Goal: Transaction & Acquisition: Register for event/course

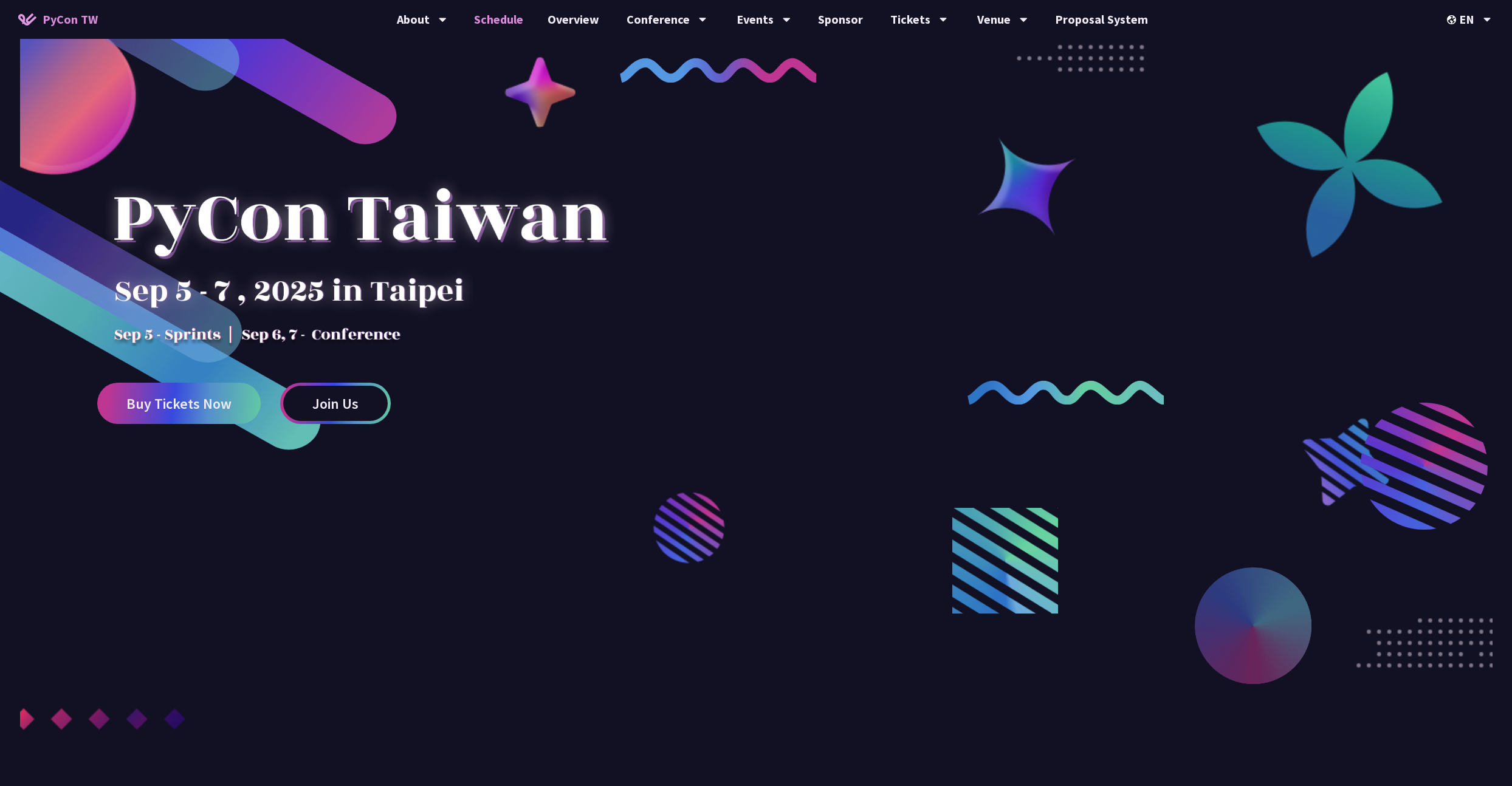
click at [511, 20] on link "Schedule" at bounding box center [499, 19] width 74 height 39
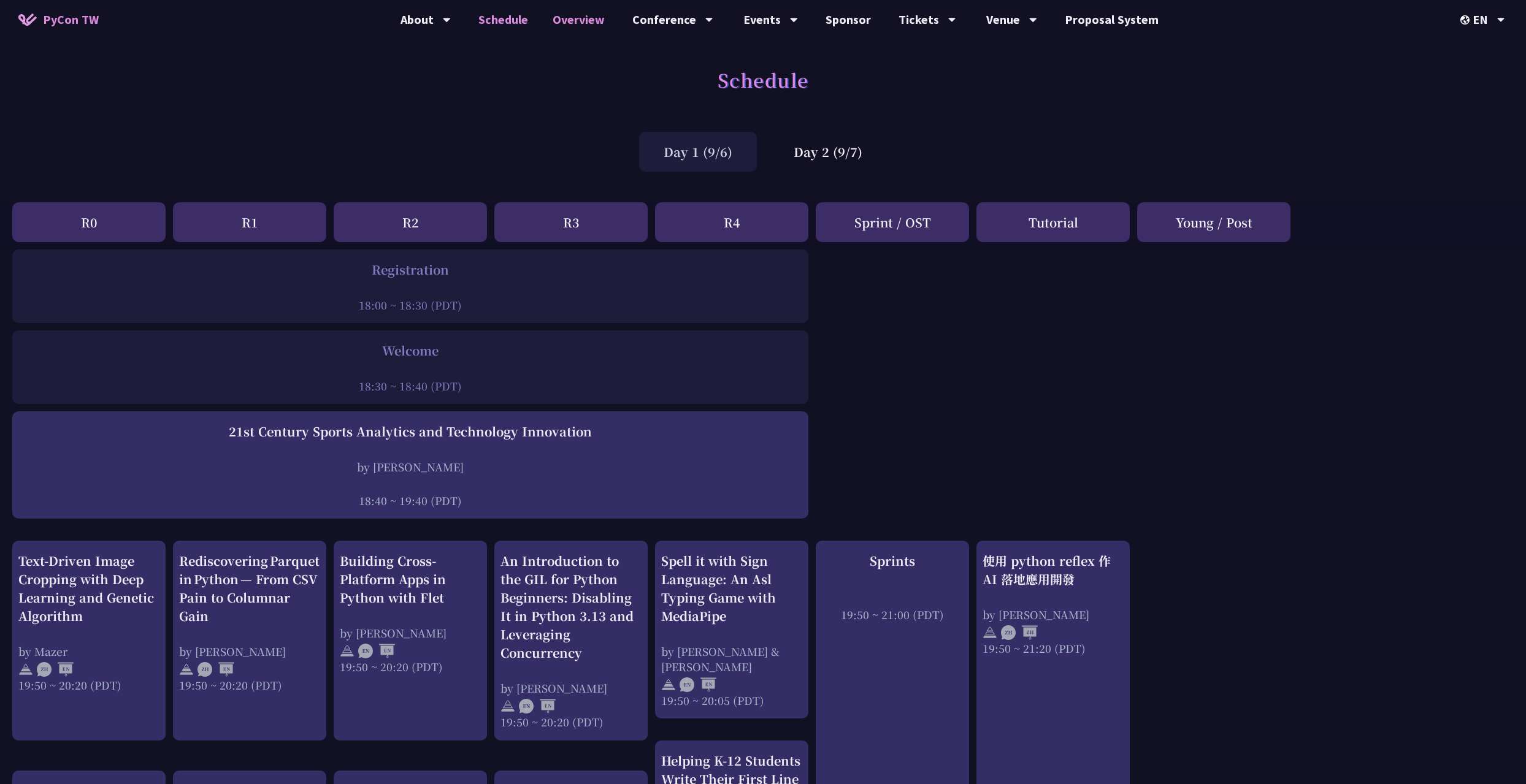
scroll to position [7, 0]
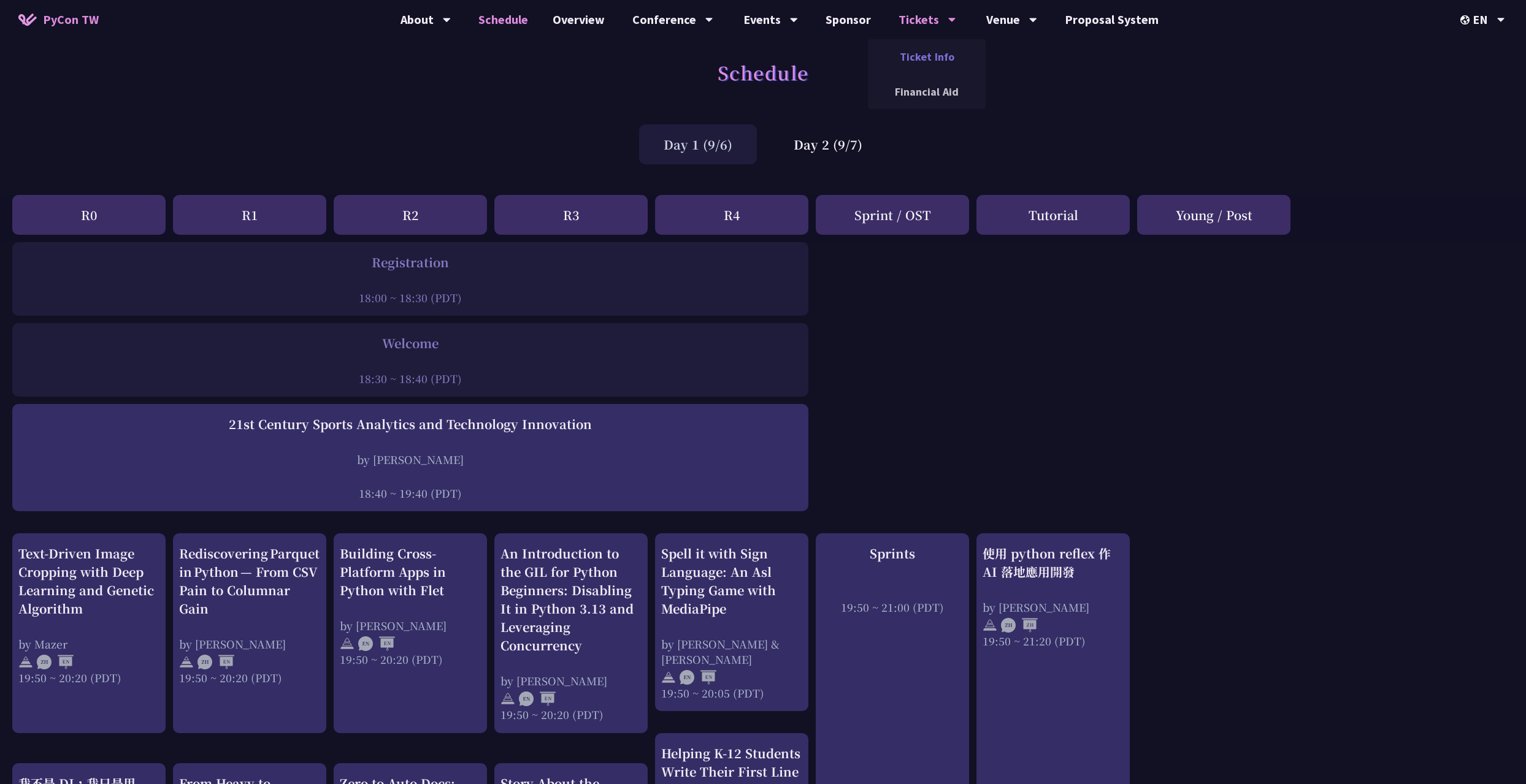
click at [948, 59] on link "Ticket Info" at bounding box center [926, 57] width 118 height 29
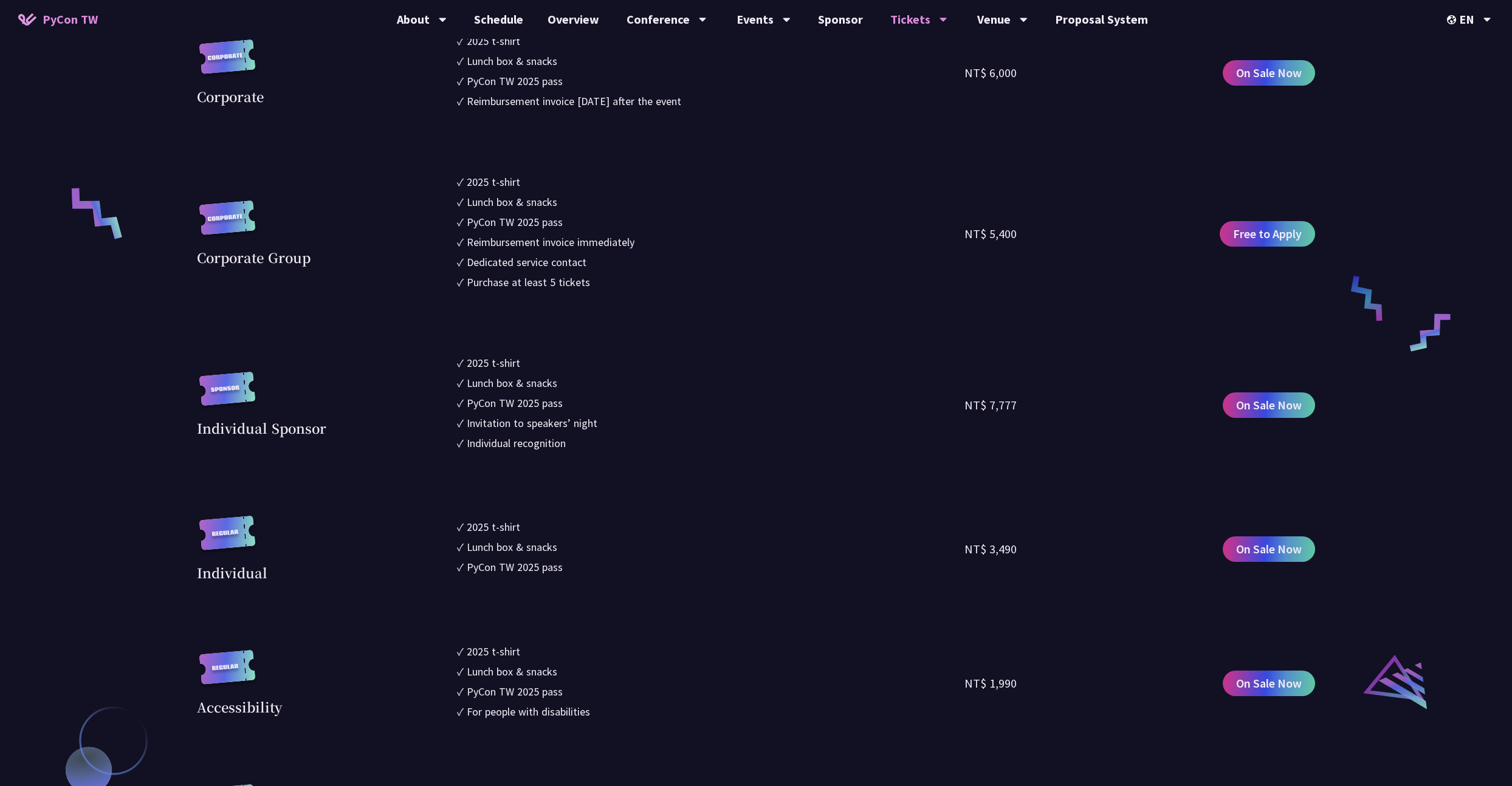
scroll to position [995, 0]
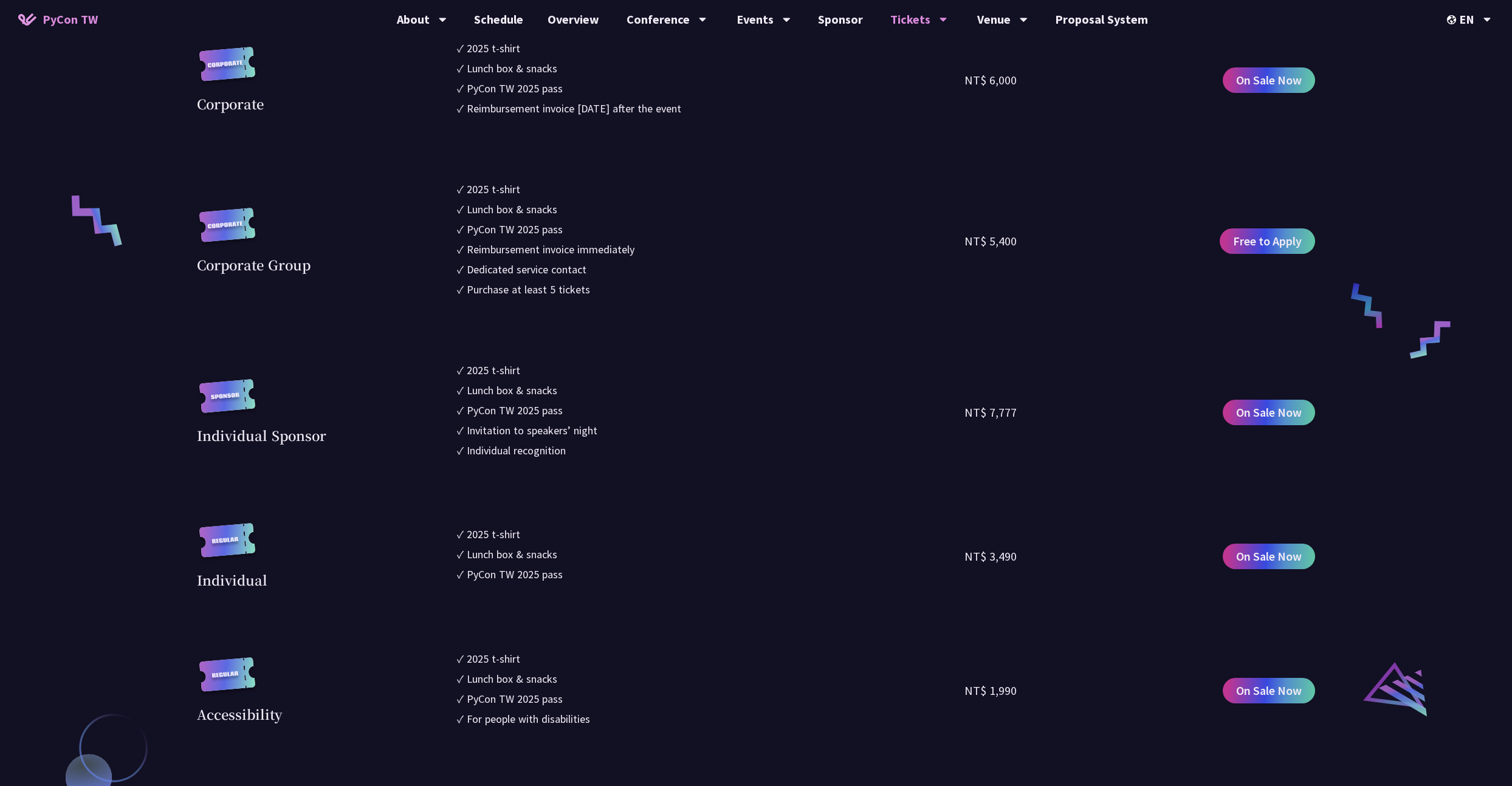
click at [515, 450] on div "Individual recognition" at bounding box center [517, 450] width 99 height 16
click at [515, 451] on div "Individual recognition" at bounding box center [517, 450] width 99 height 16
click at [507, 458] on div at bounding box center [507, 458] width 0 height 0
click at [605, 465] on section "Corporate ✓ 2025 t-shirt ✓ Lunch box & snacks ✓ PyCon TW 2025 pass ✓ Reimbursem…" at bounding box center [755, 449] width 1118 height 818
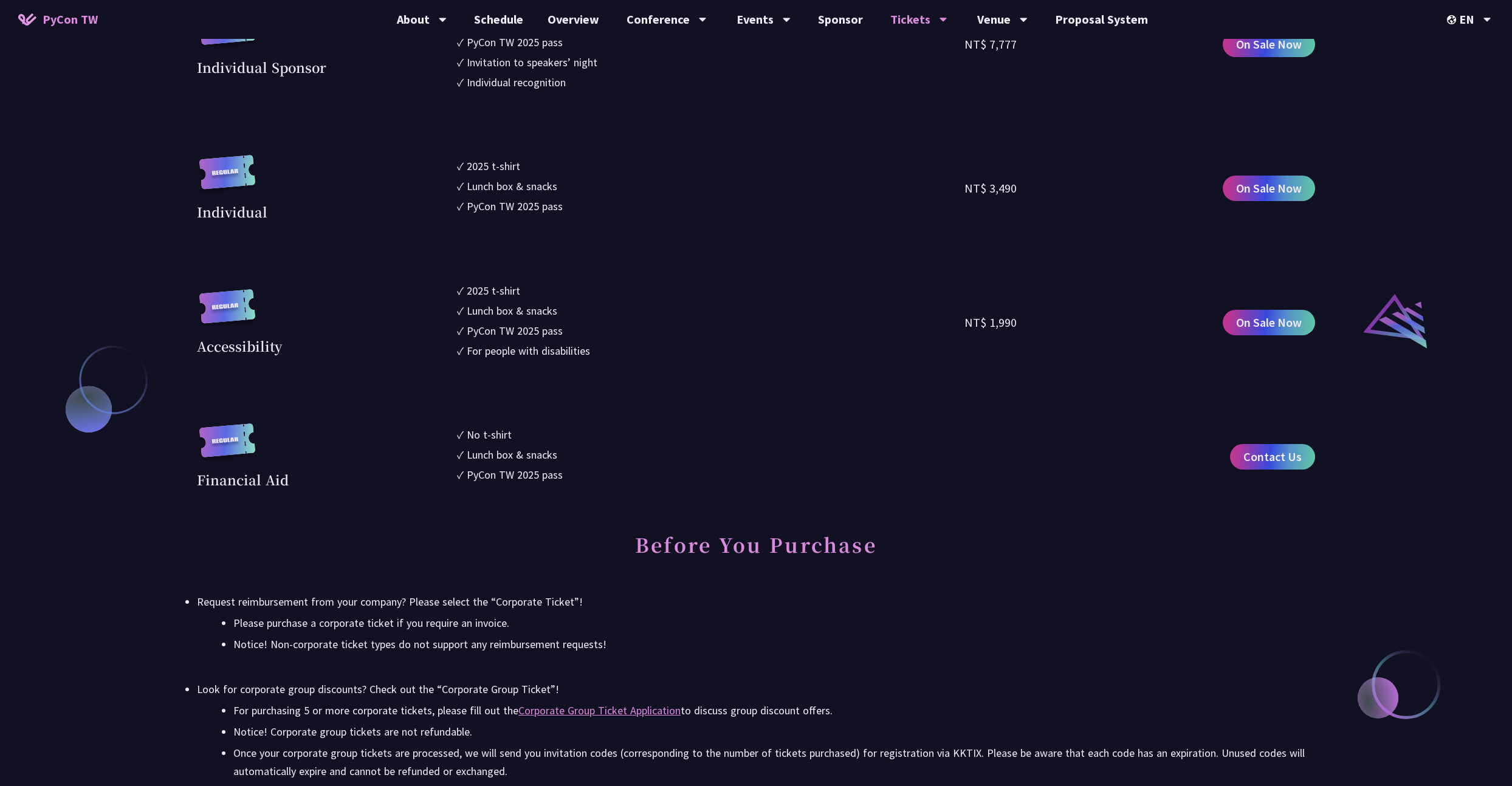
scroll to position [1348, 0]
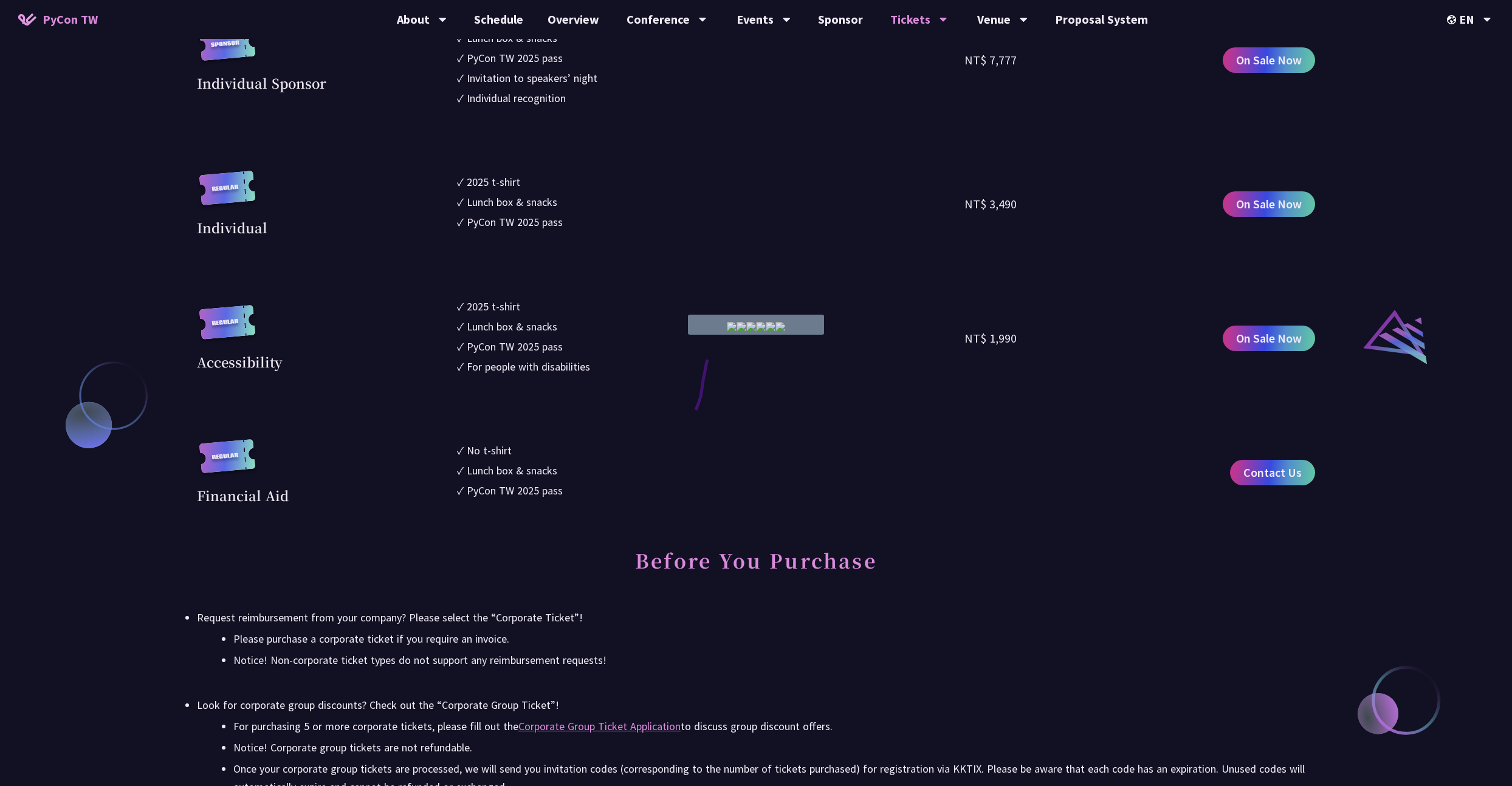
drag, startPoint x: 708, startPoint y: 357, endPoint x: 717, endPoint y: 369, distance: 15.0
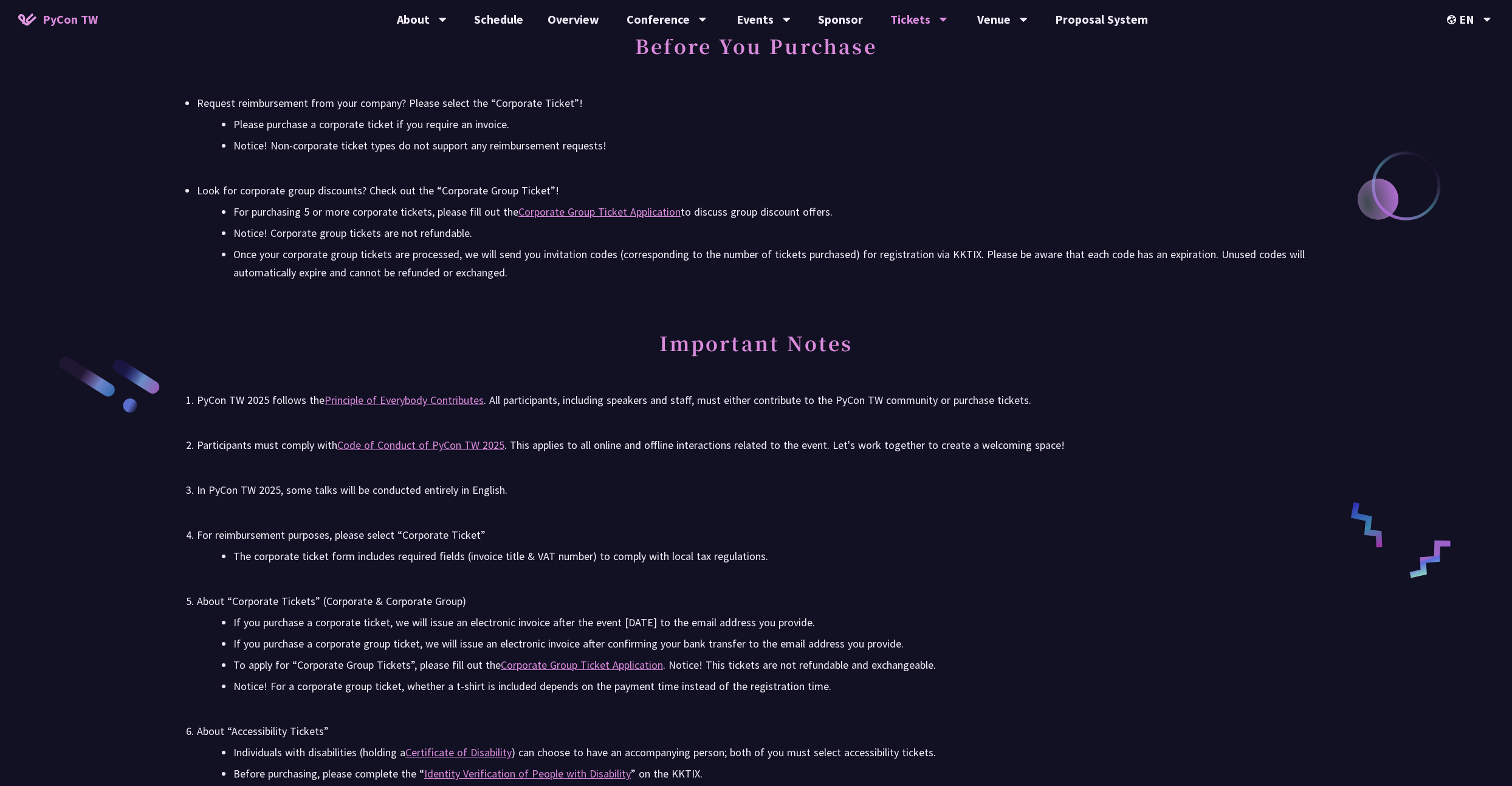
scroll to position [1987, 0]
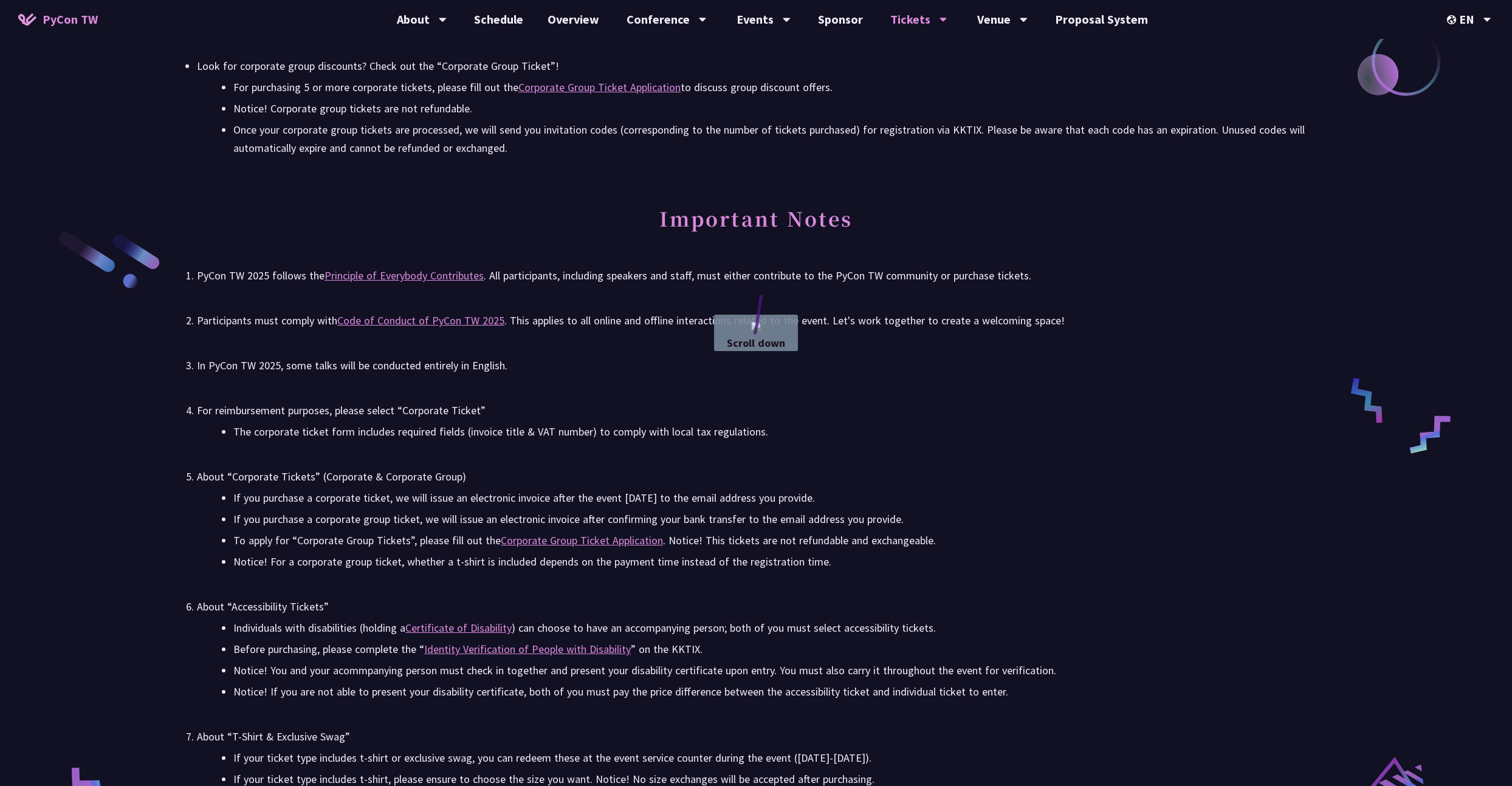
drag, startPoint x: 761, startPoint y: 289, endPoint x: 858, endPoint y: 337, distance: 108.2
